Goal: Browse casually

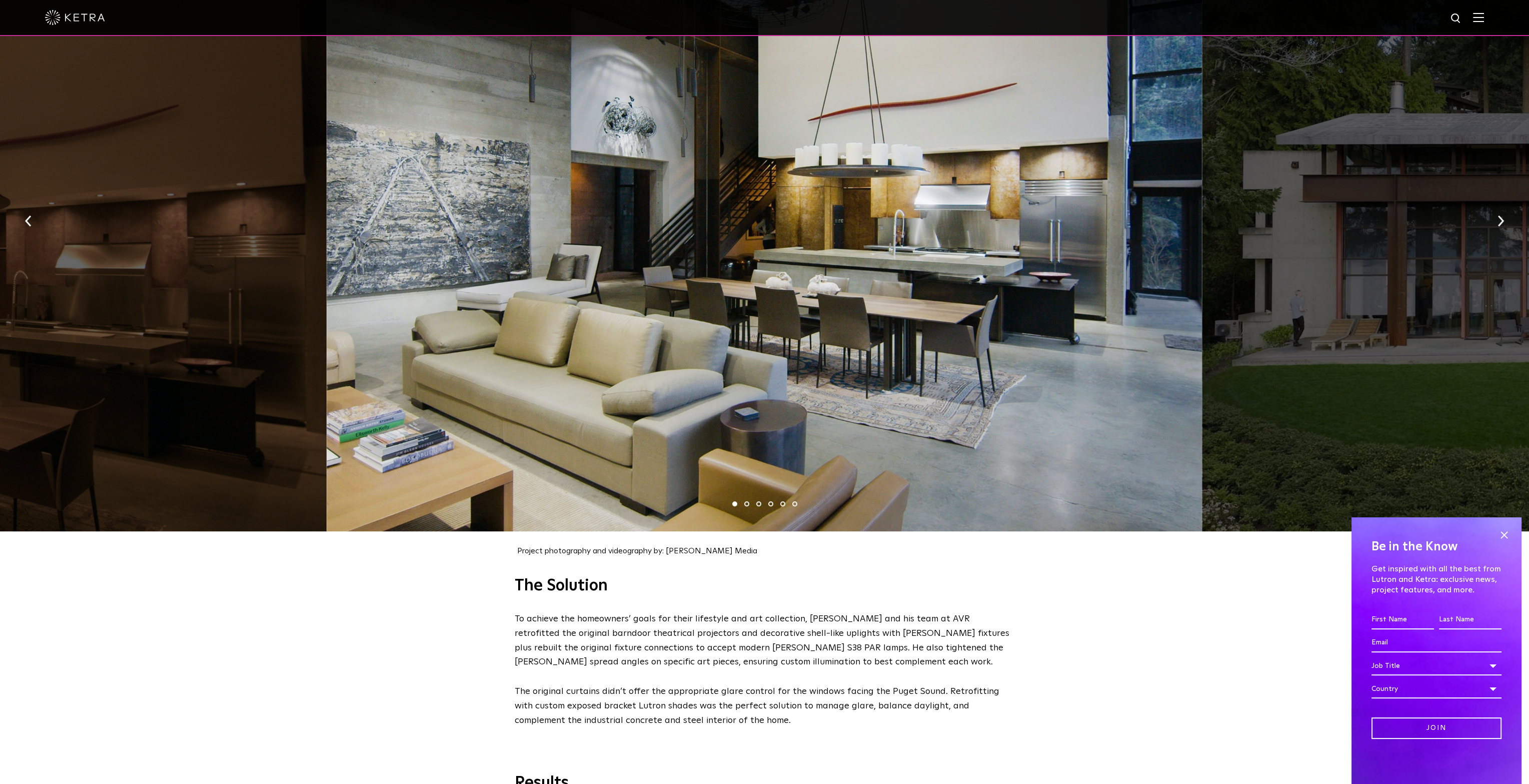
scroll to position [1154, 0]
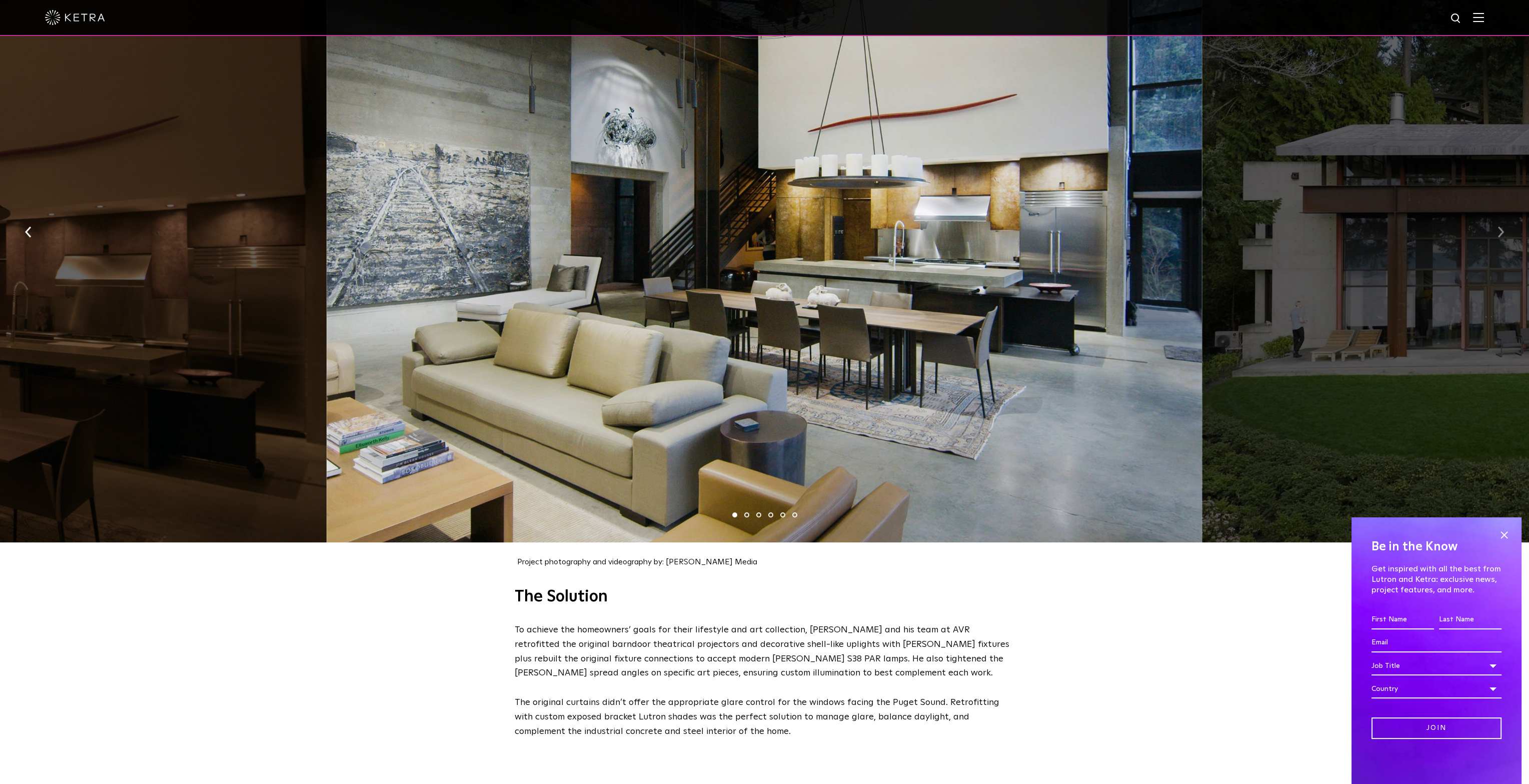
click at [1496, 225] on button "button" at bounding box center [1501, 231] width 21 height 34
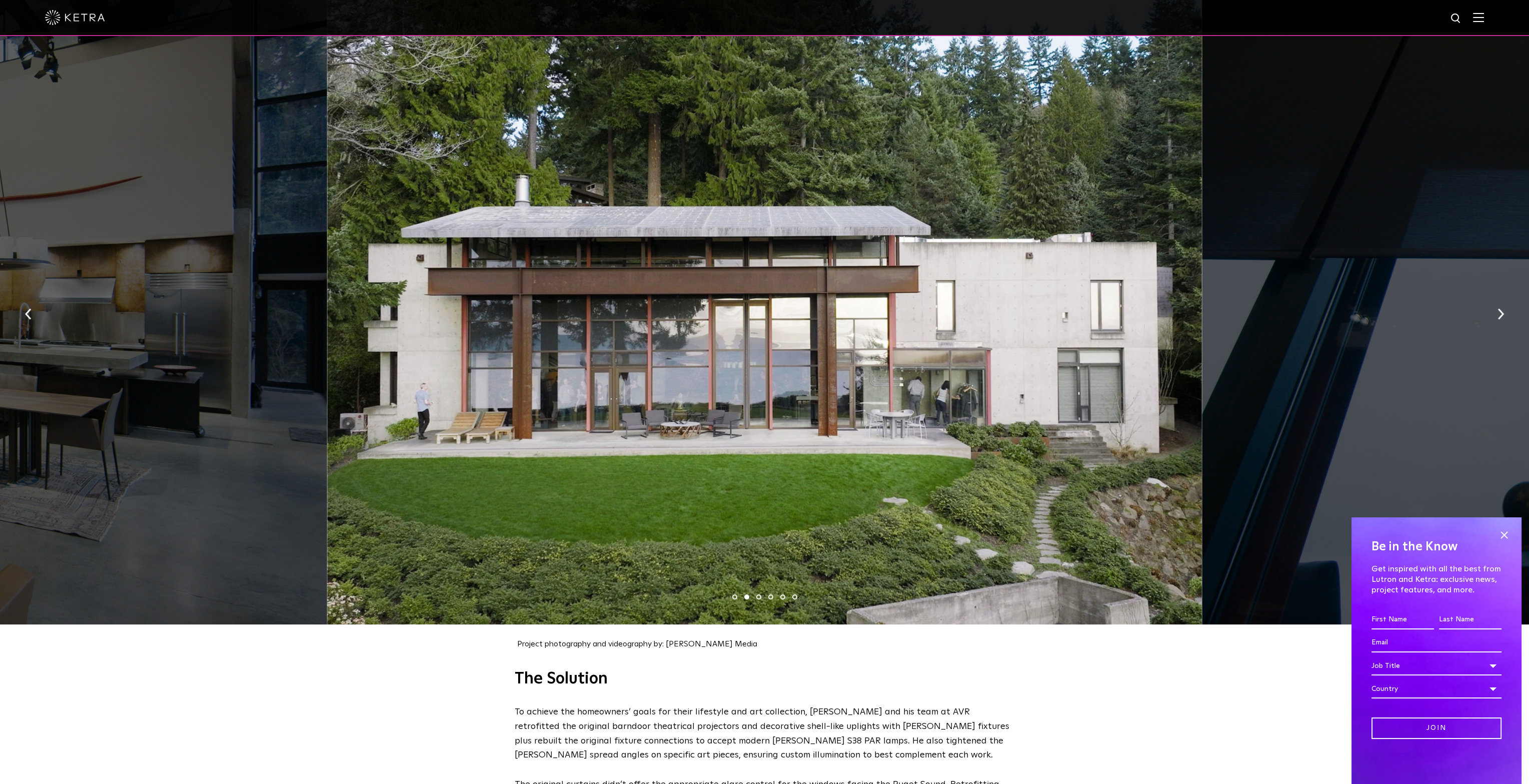
scroll to position [1055, 0]
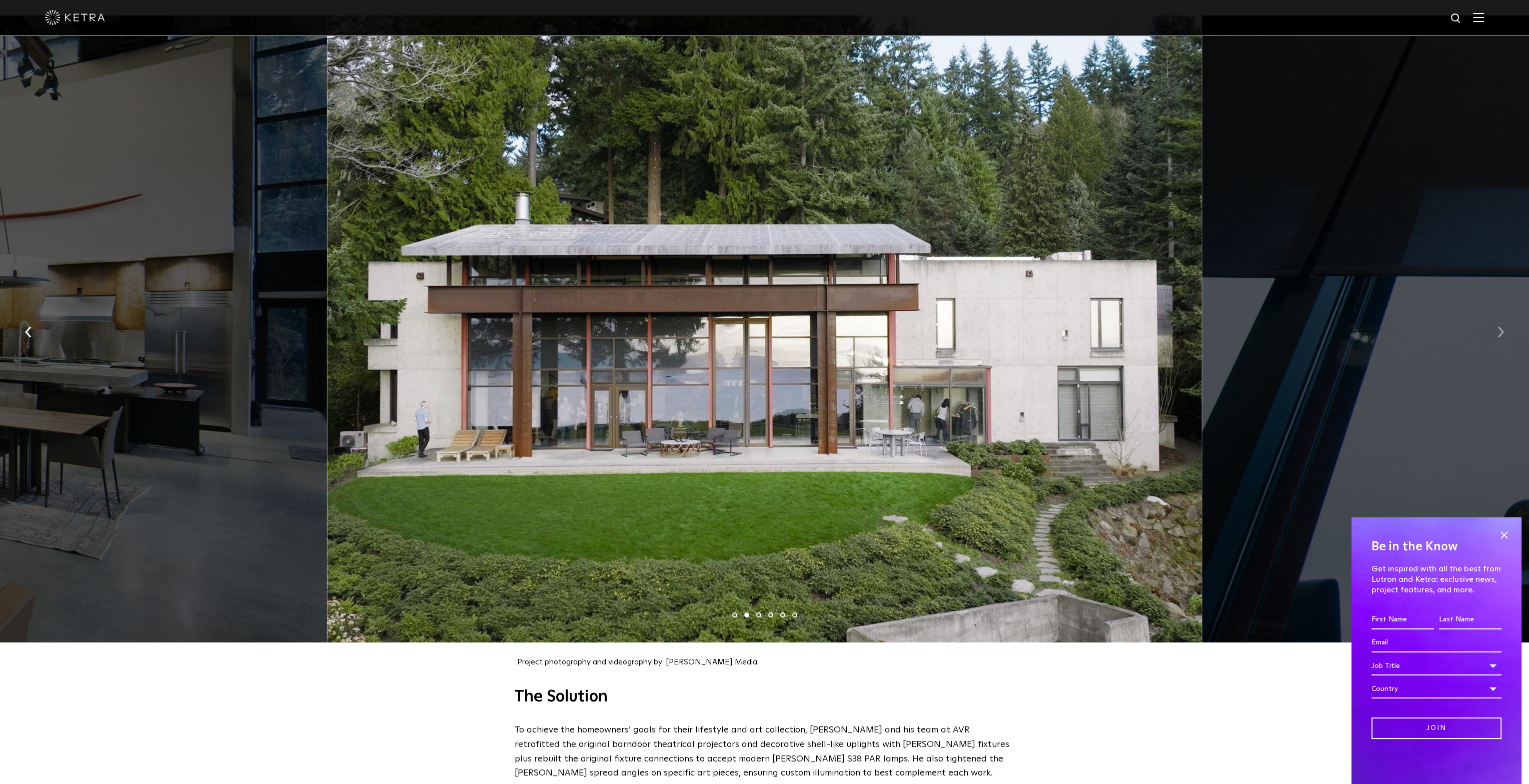
click at [1495, 325] on button "button" at bounding box center [1501, 331] width 21 height 34
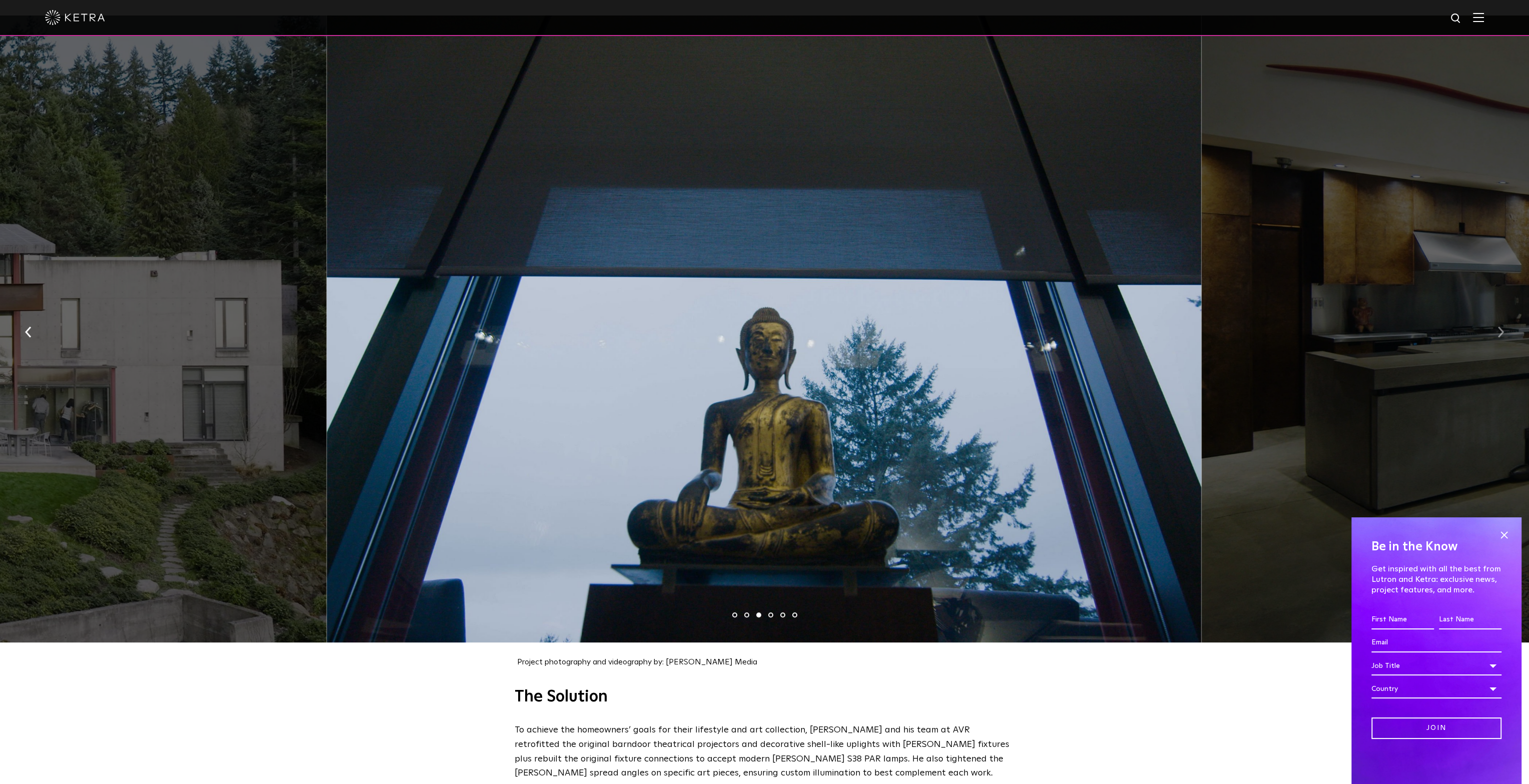
click at [1495, 325] on button "button" at bounding box center [1501, 331] width 21 height 34
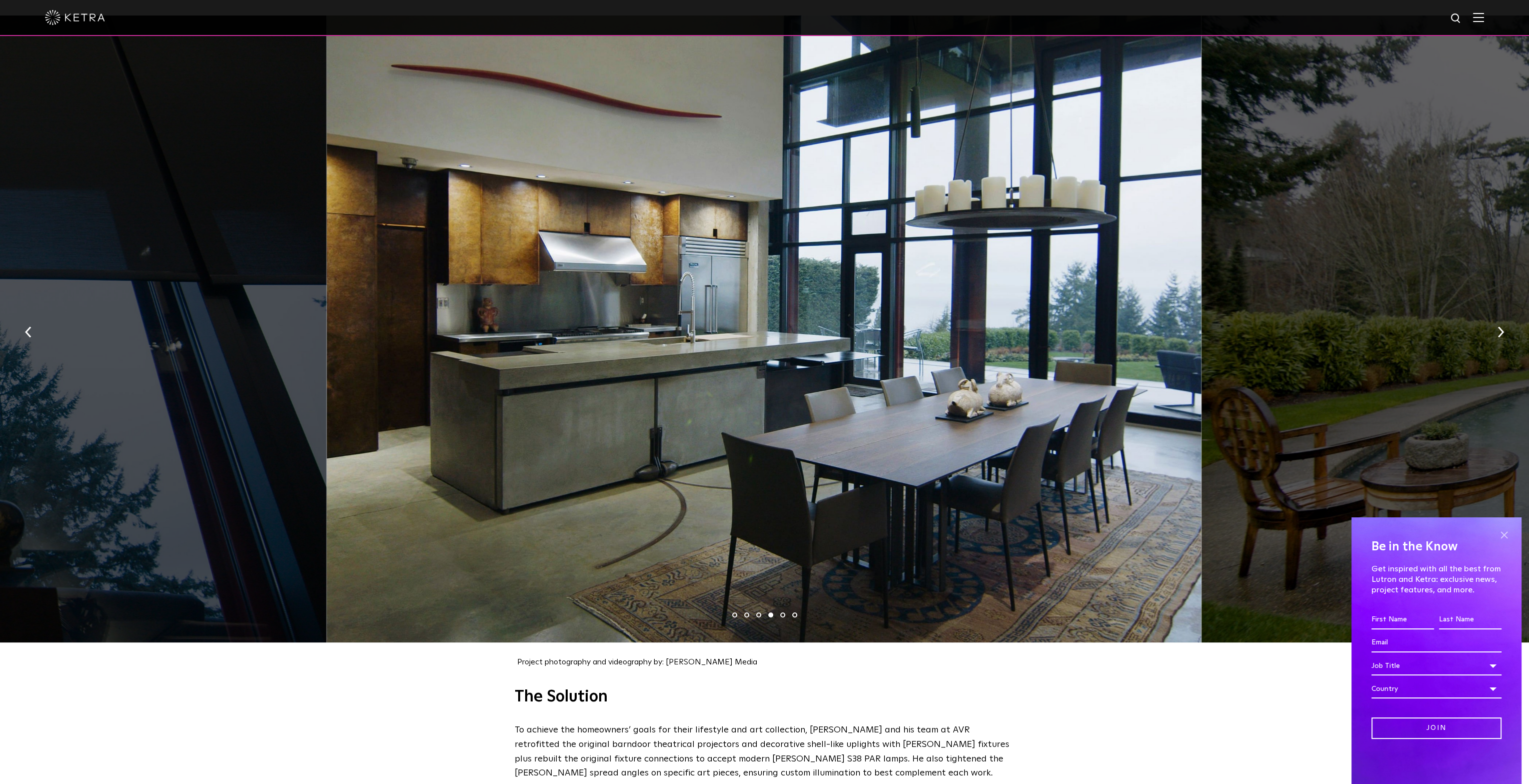
click at [1501, 535] on span at bounding box center [1504, 534] width 15 height 15
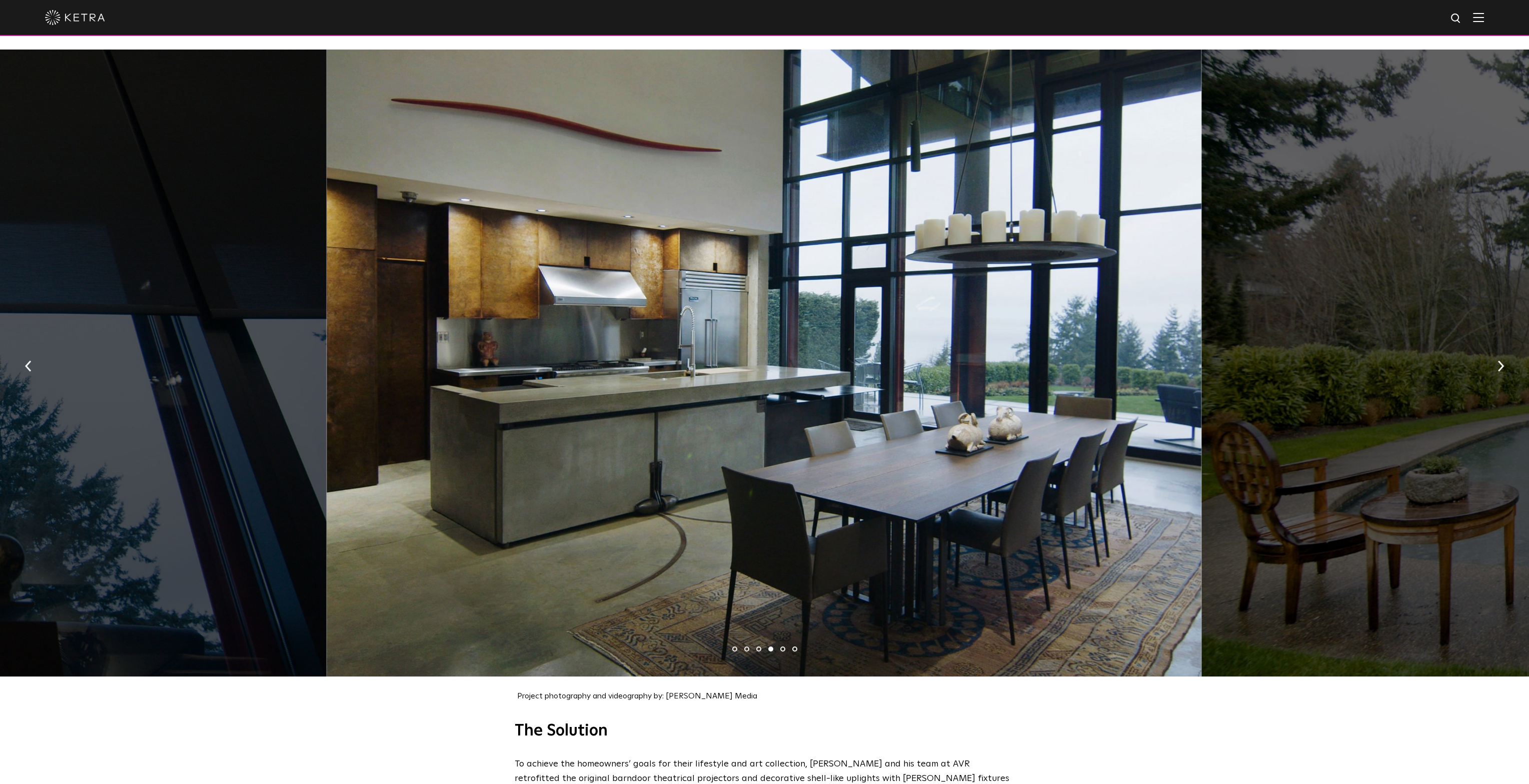
scroll to position [1005, 0]
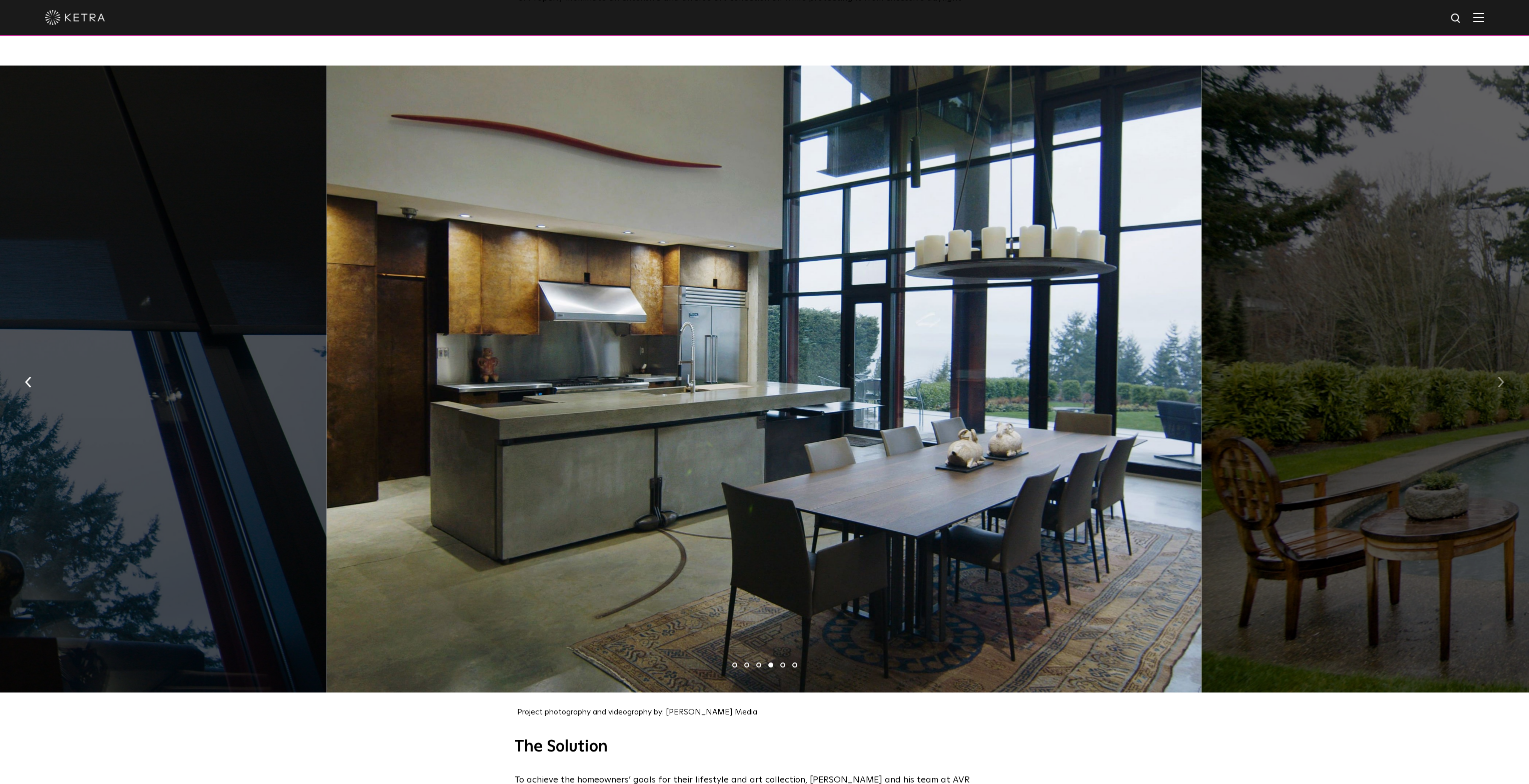
click at [1503, 380] on img "button" at bounding box center [1501, 382] width 6 height 11
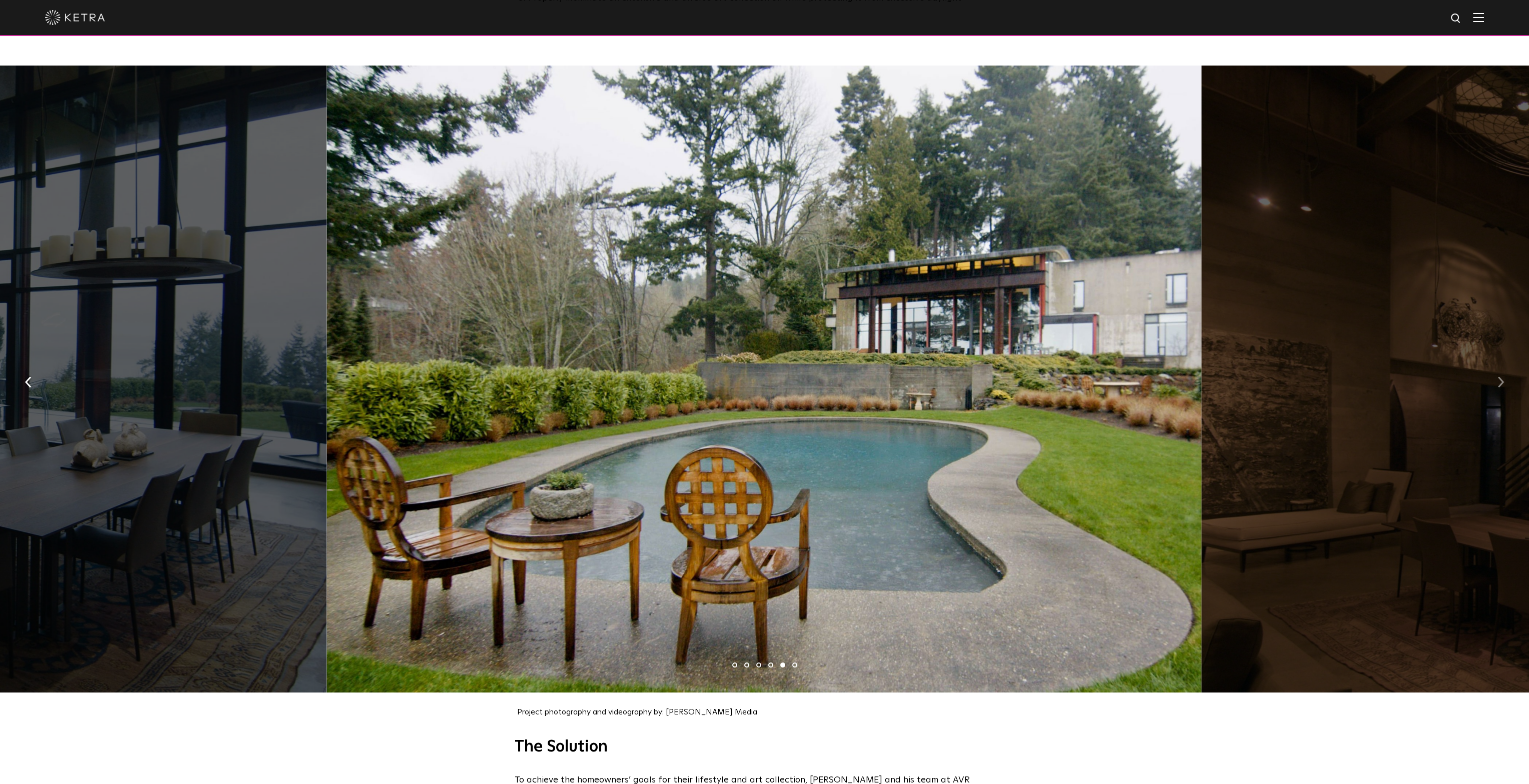
click at [1501, 385] on button "button" at bounding box center [1501, 381] width 21 height 34
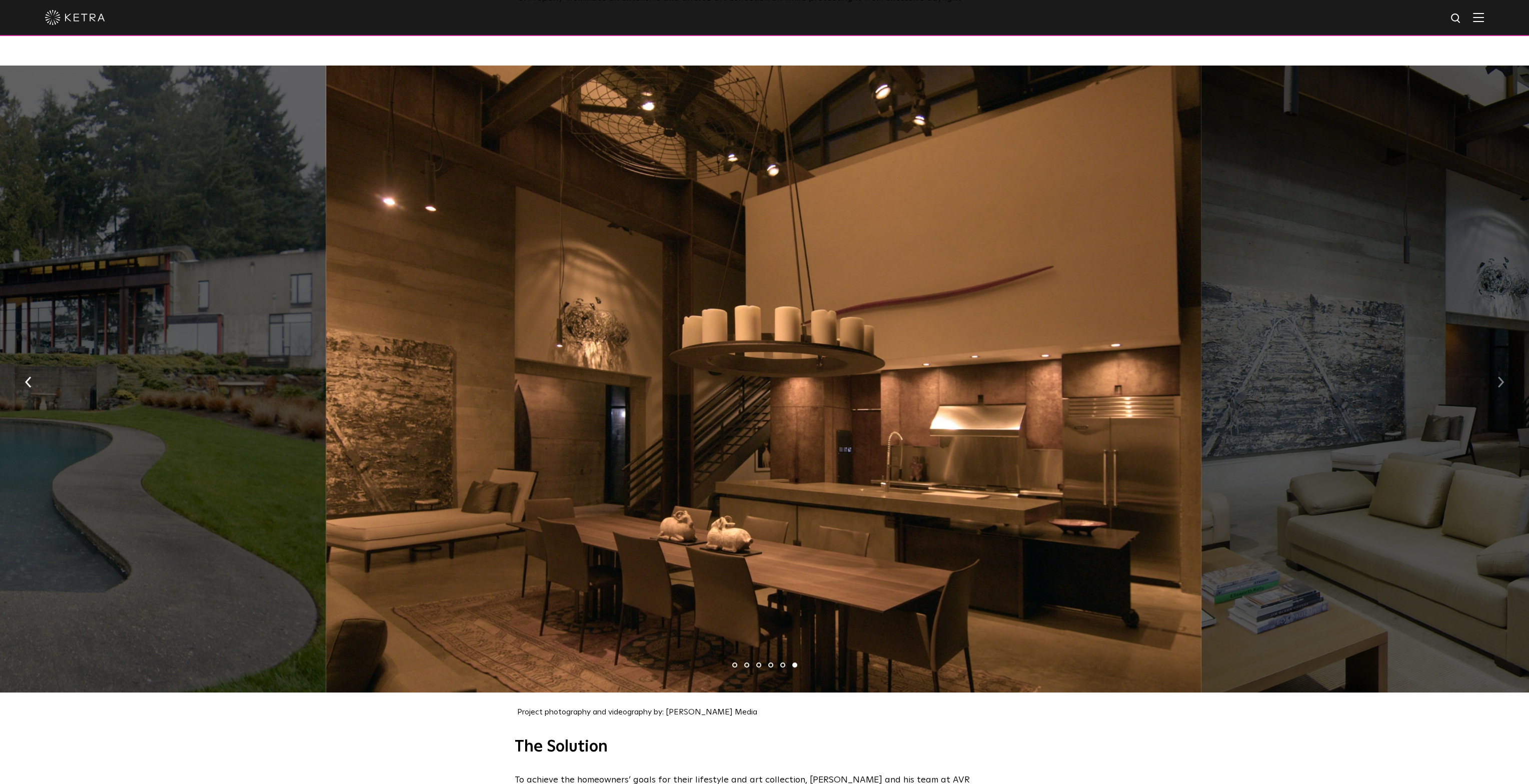
click at [1501, 385] on button "button" at bounding box center [1501, 381] width 21 height 34
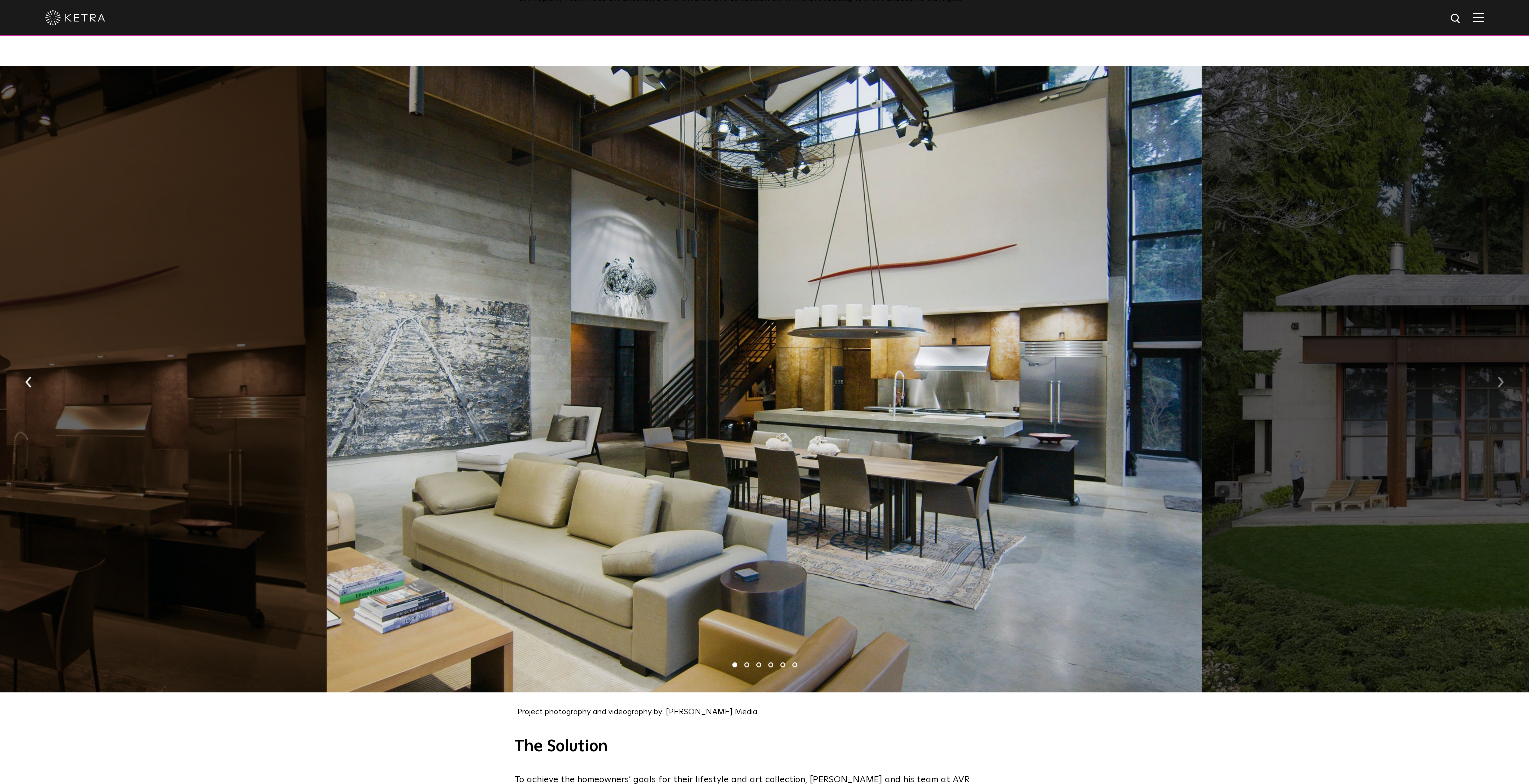
click at [1501, 385] on button "button" at bounding box center [1501, 381] width 21 height 34
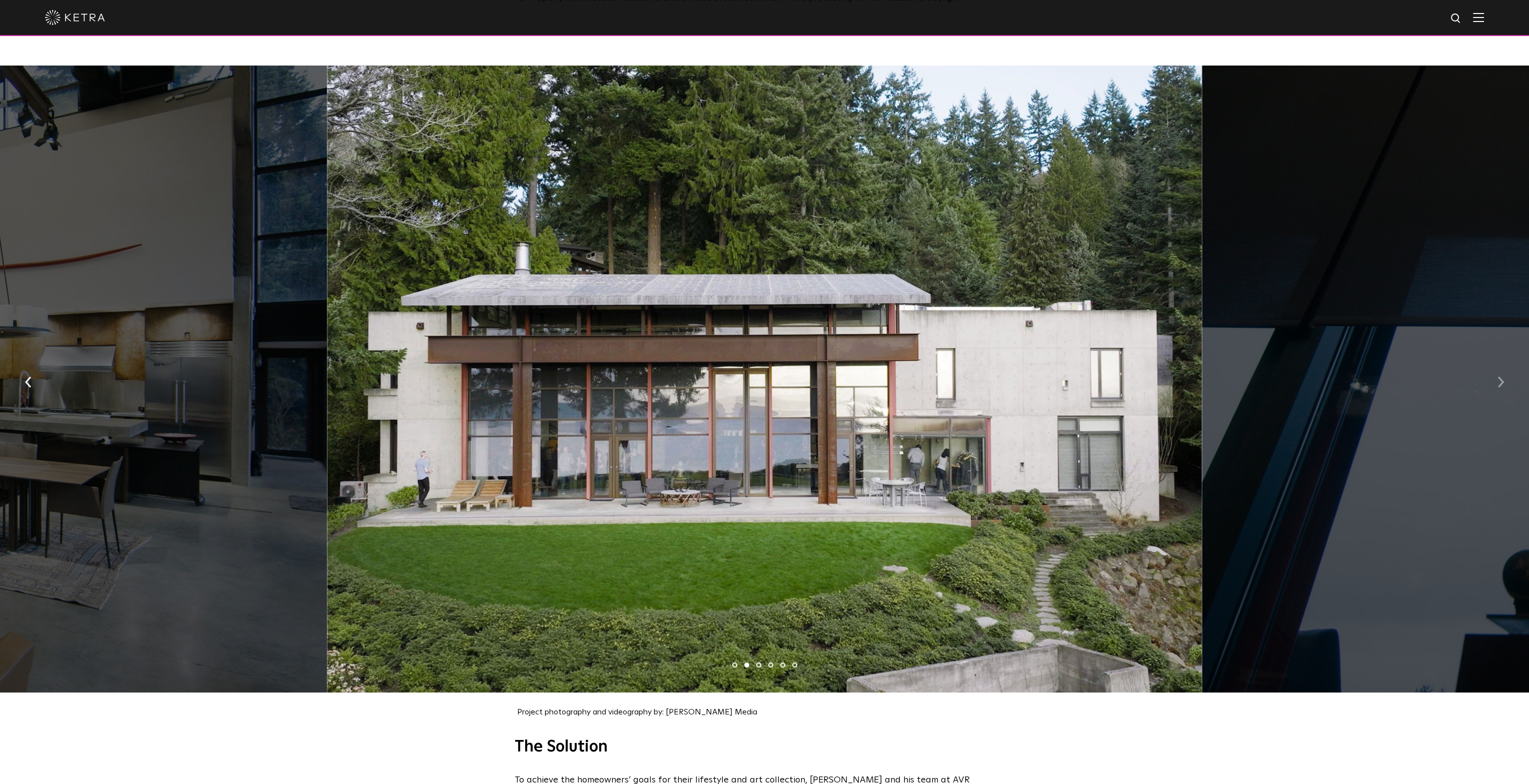
click at [1501, 384] on button "button" at bounding box center [1501, 381] width 21 height 34
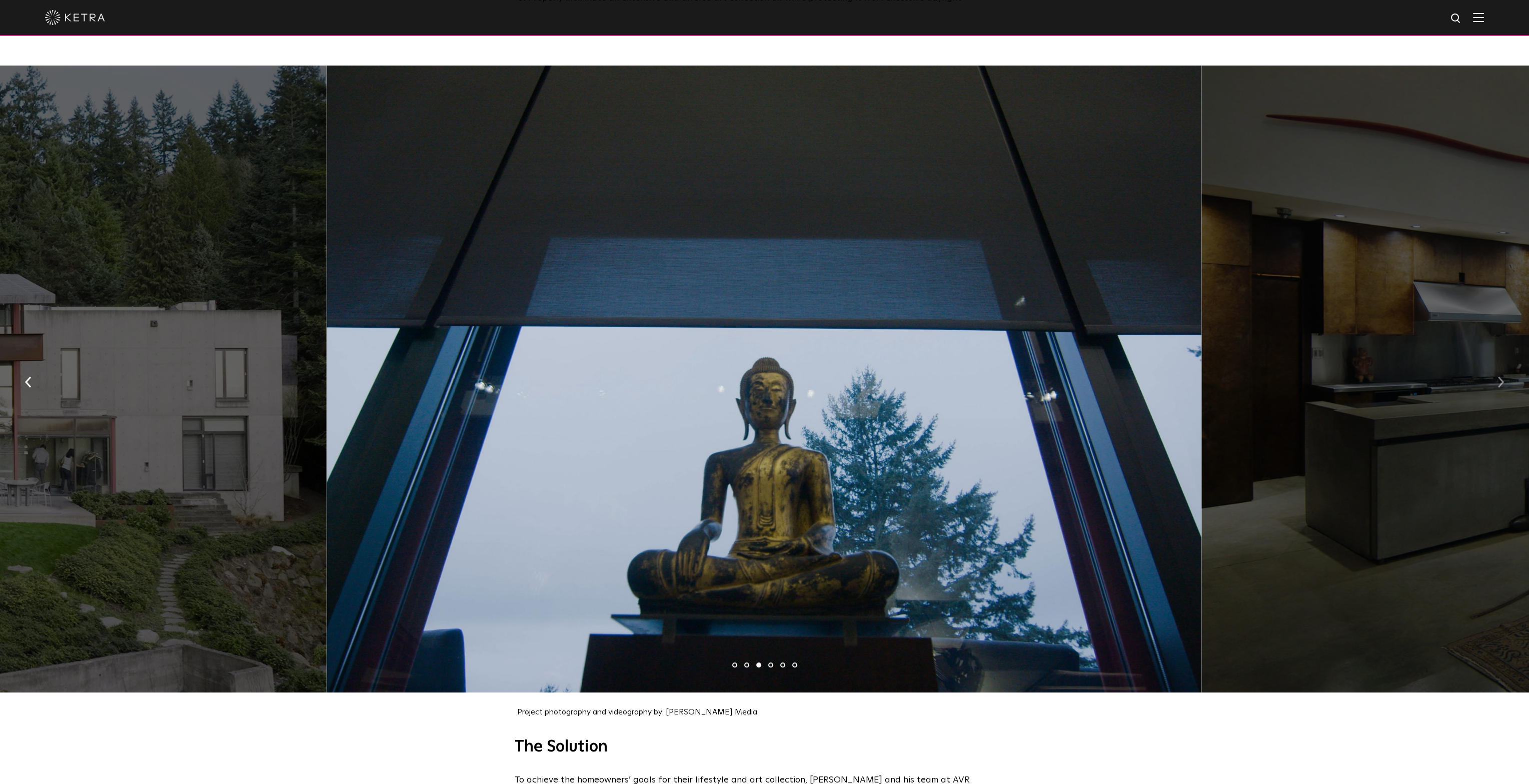
click at [1501, 384] on button "button" at bounding box center [1501, 381] width 21 height 34
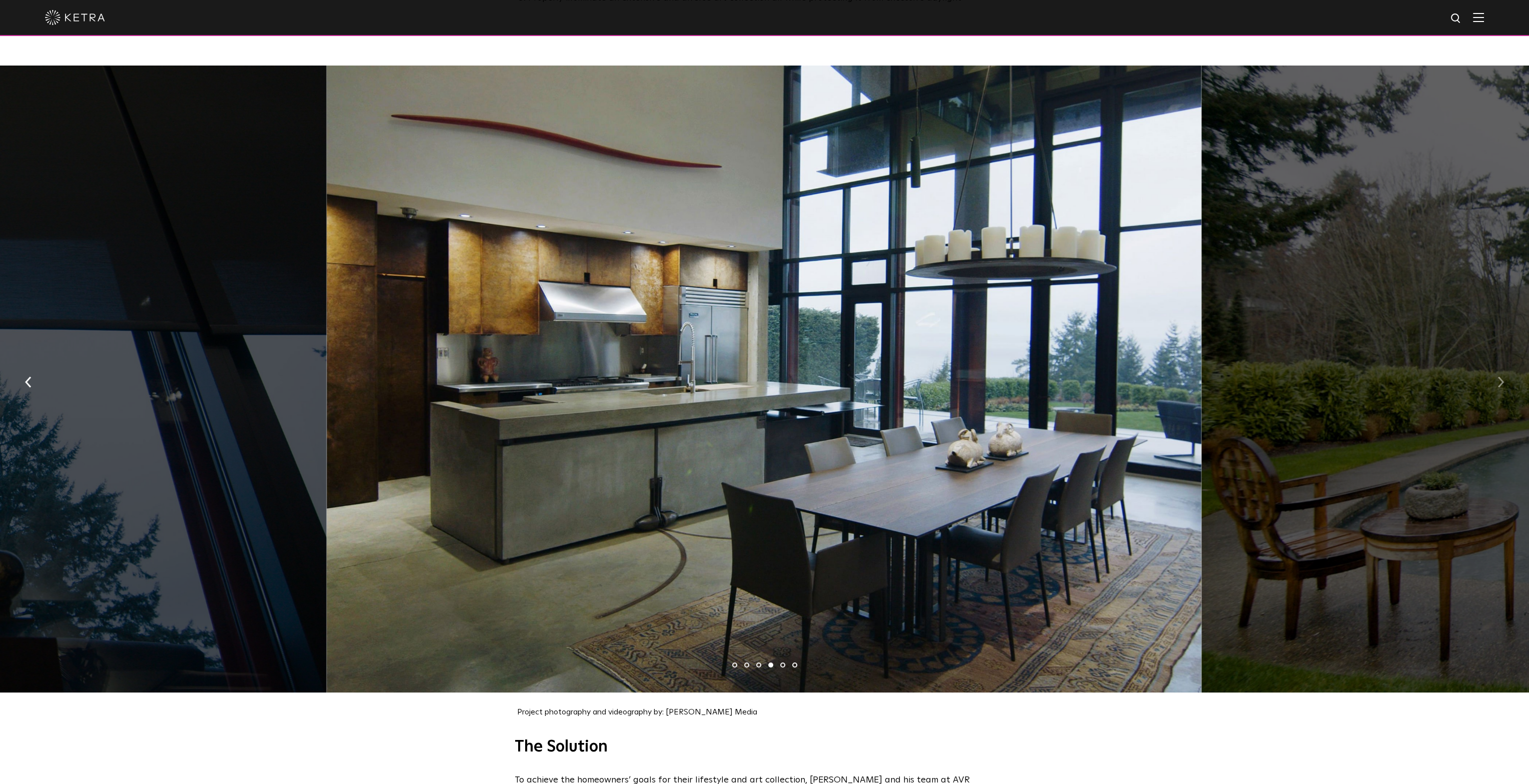
click at [1500, 382] on button "button" at bounding box center [1501, 381] width 21 height 34
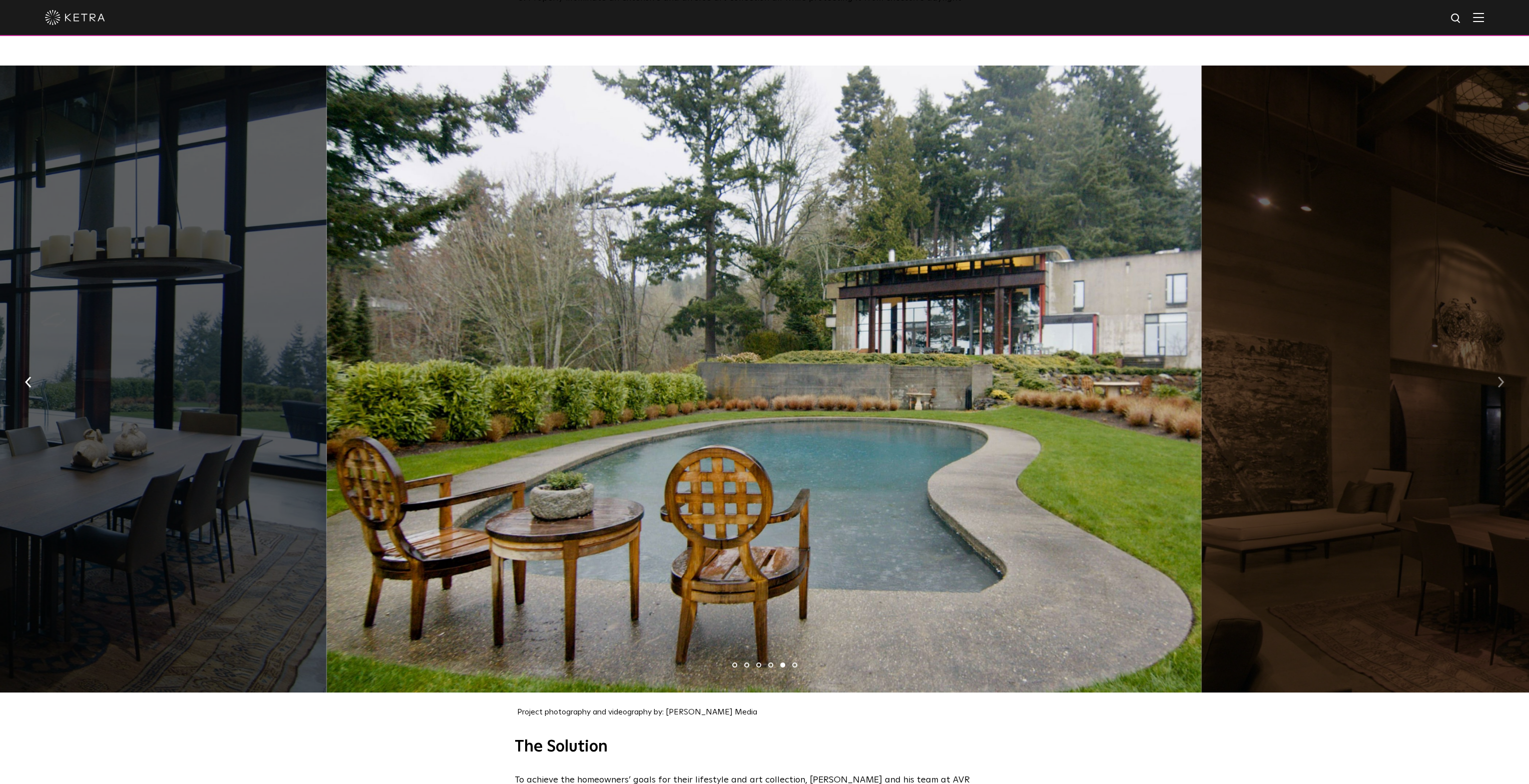
click at [1503, 380] on img "button" at bounding box center [1501, 382] width 6 height 11
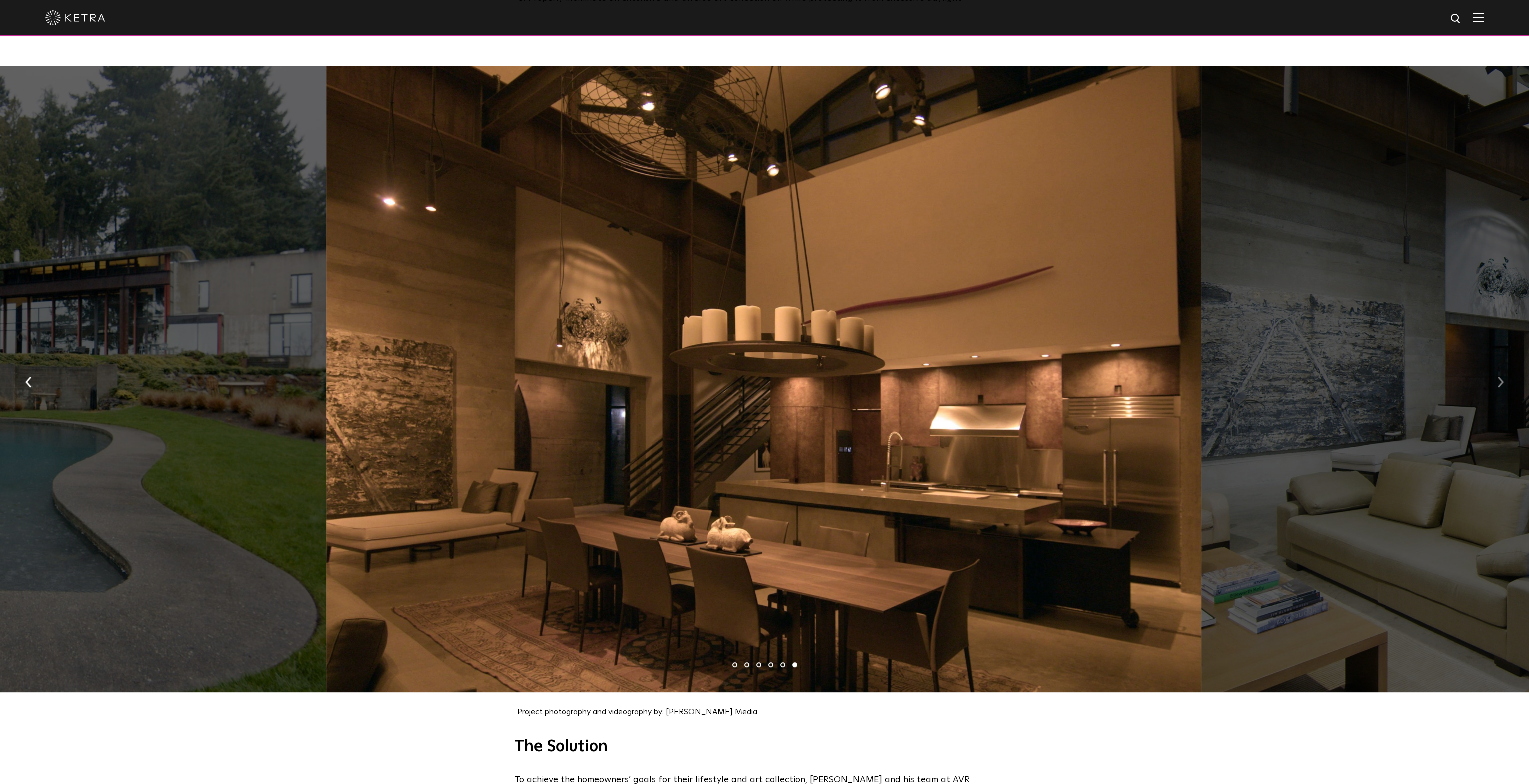
click at [1503, 380] on img "button" at bounding box center [1501, 382] width 6 height 11
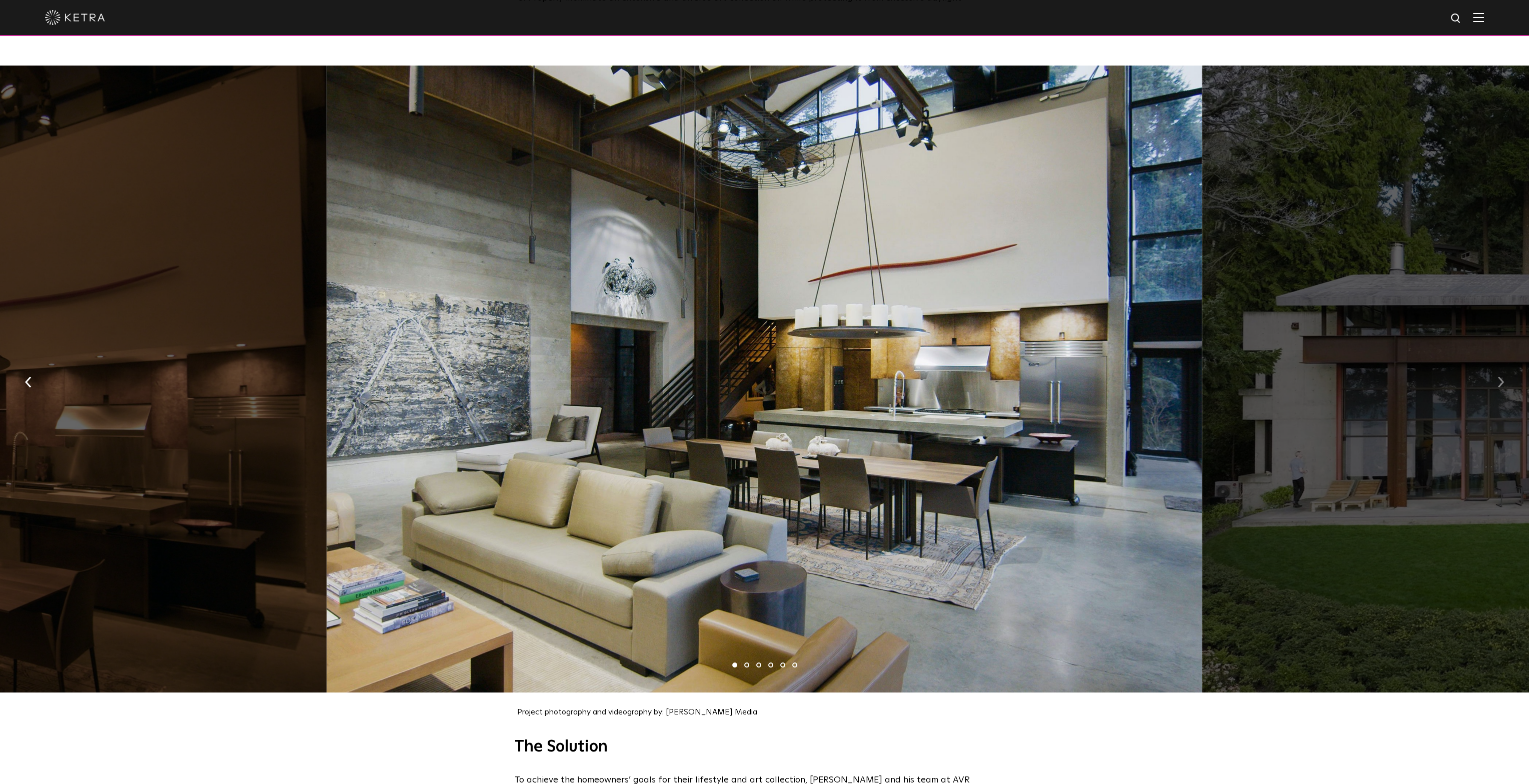
click at [1497, 385] on button "button" at bounding box center [1501, 381] width 21 height 34
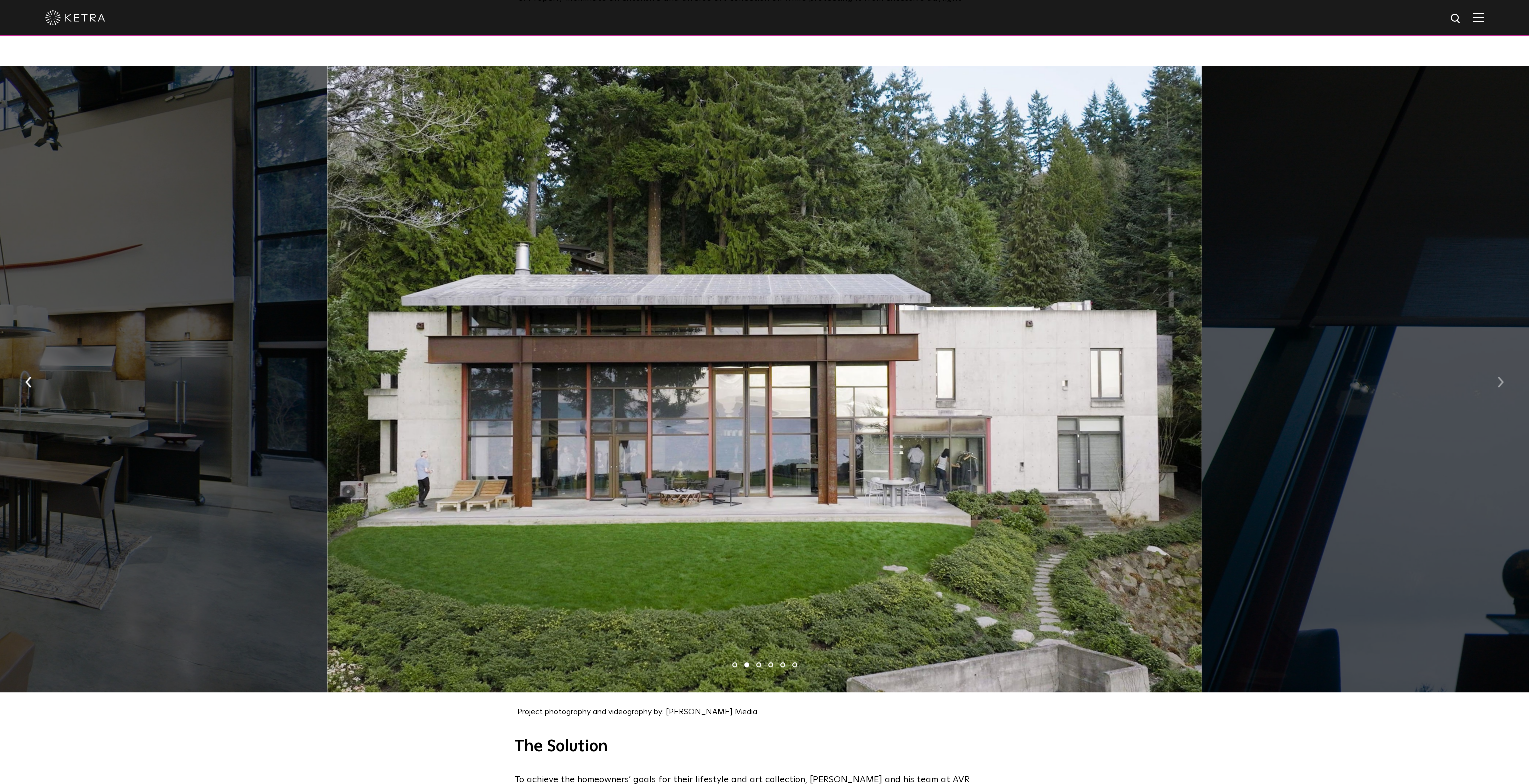
click at [1497, 385] on button "button" at bounding box center [1501, 381] width 21 height 34
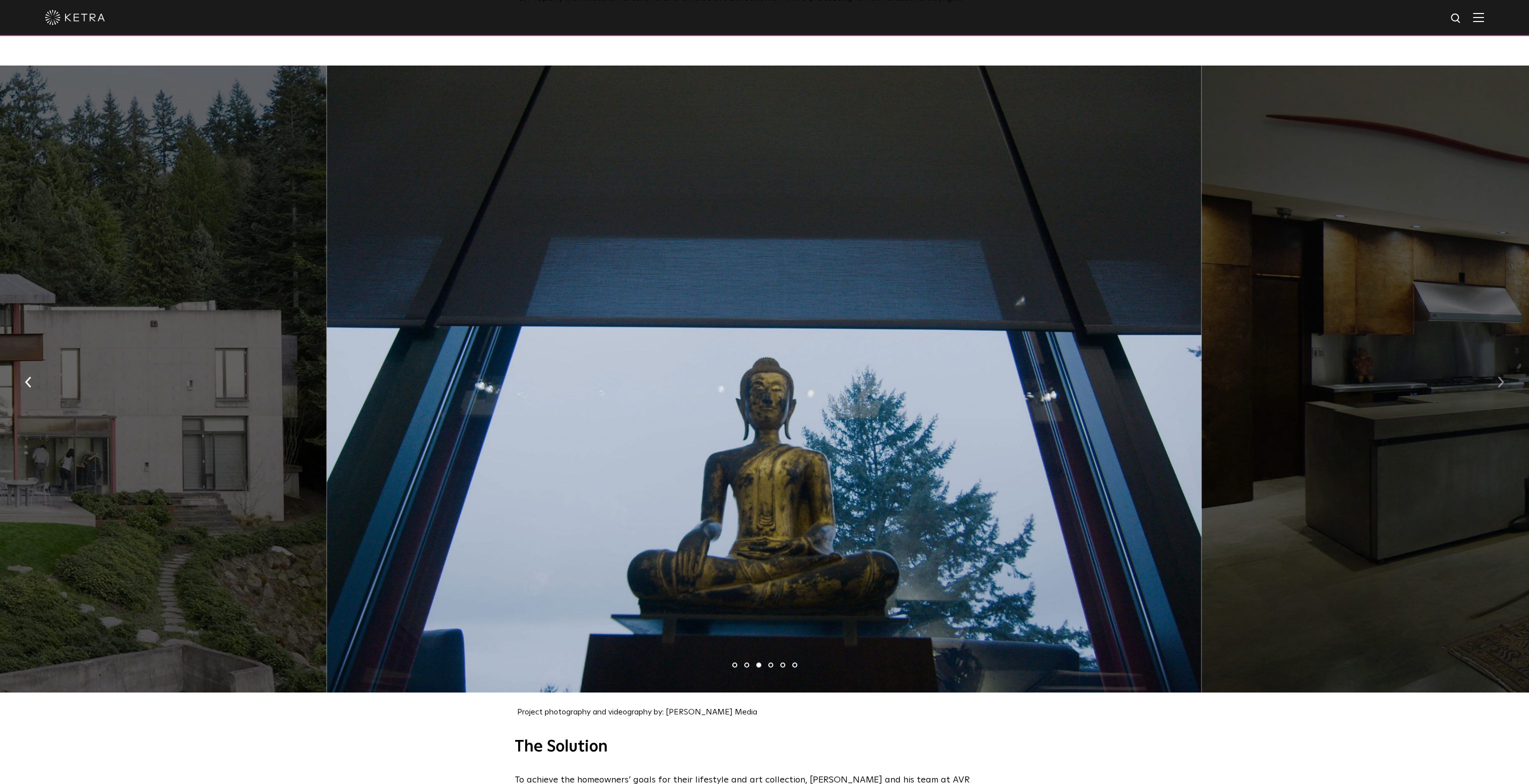
click at [1497, 385] on button "button" at bounding box center [1501, 381] width 21 height 34
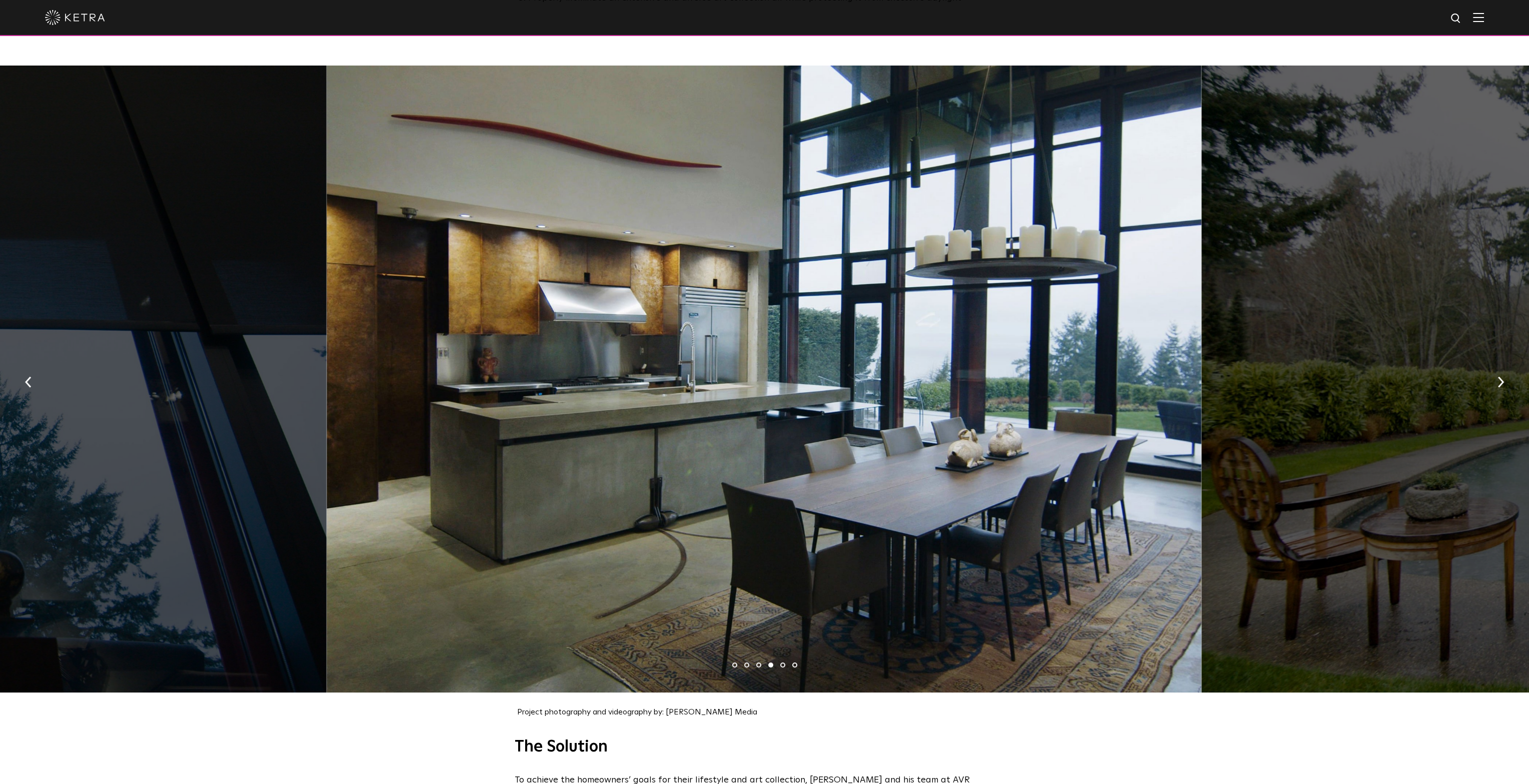
click at [620, 426] on div at bounding box center [764, 379] width 875 height 627
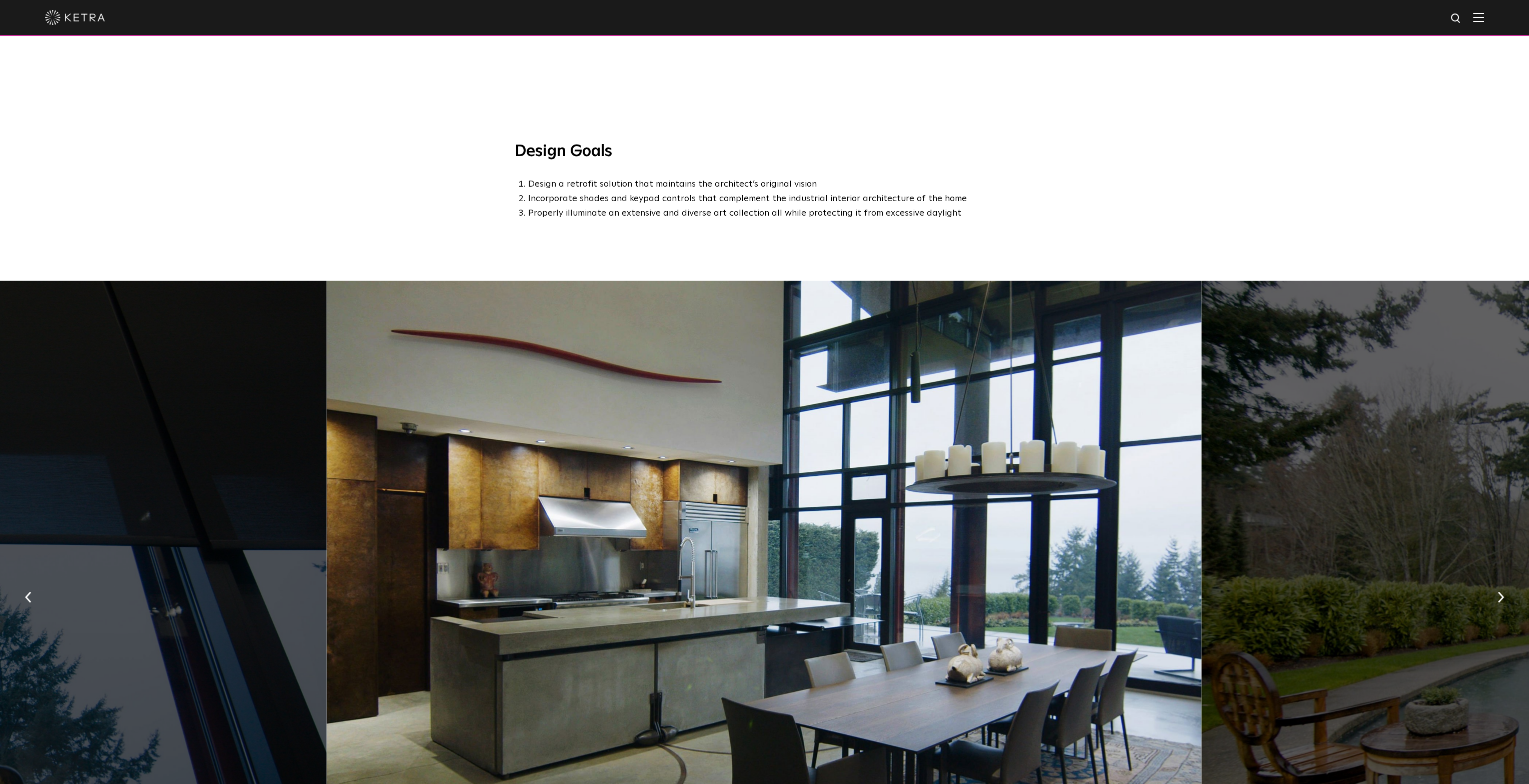
scroll to position [941, 0]
